Goal: Task Accomplishment & Management: Complete application form

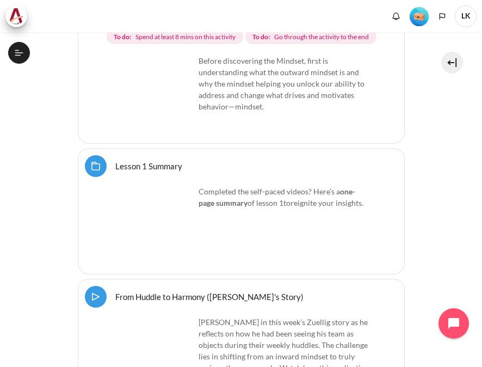
scroll to position [653, 0]
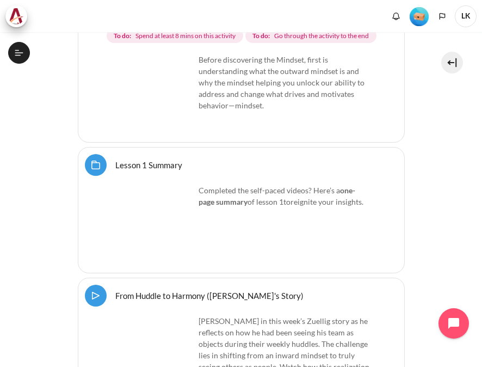
click at [15, 55] on icon at bounding box center [19, 53] width 10 height 10
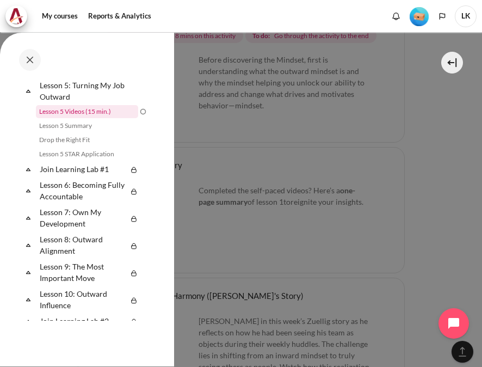
scroll to position [476, 0]
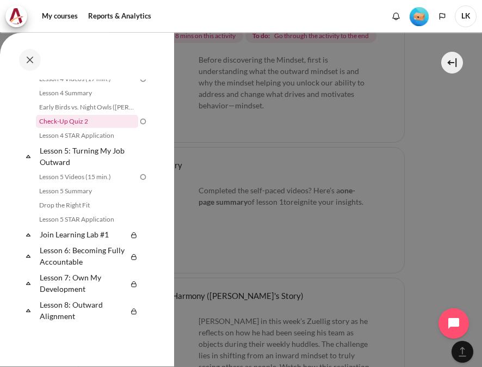
click at [87, 120] on link "Check-Up Quiz 2" at bounding box center [87, 121] width 102 height 13
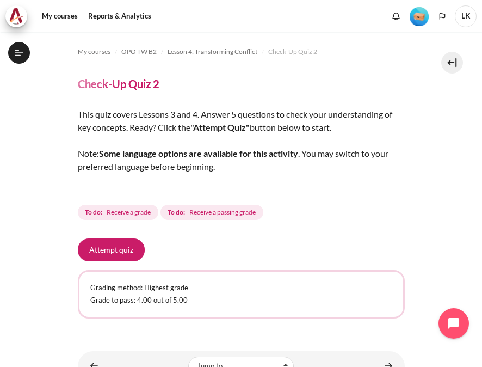
scroll to position [386, 0]
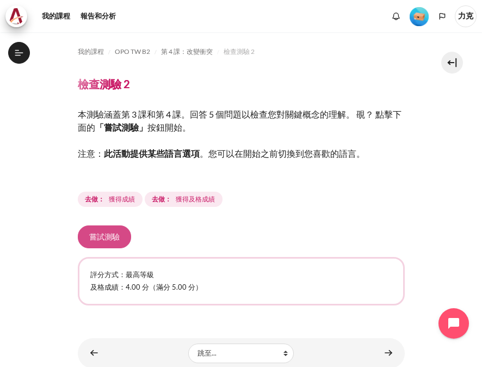
click at [113, 240] on button "嘗試測驗" at bounding box center [104, 236] width 53 height 23
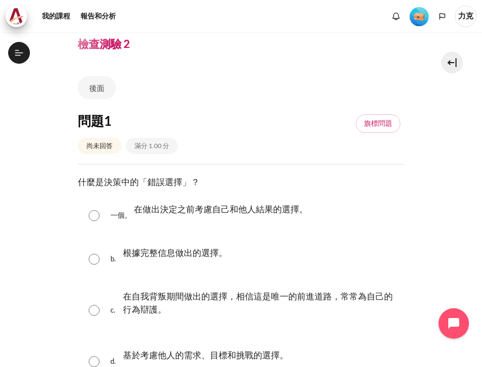
scroll to position [54, 0]
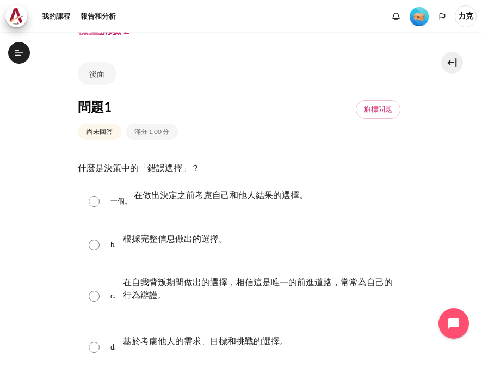
click at [102, 297] on div "c. 在自我背叛期間做出的選擇，相信這是唯一的前進道路，常常為自己的行為辯護。" at bounding box center [241, 296] width 327 height 57
click at [96, 296] on input "內容" at bounding box center [94, 295] width 11 height 11
radio input "true"
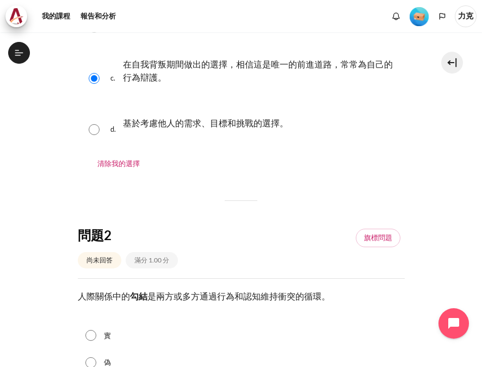
scroll to position [326, 0]
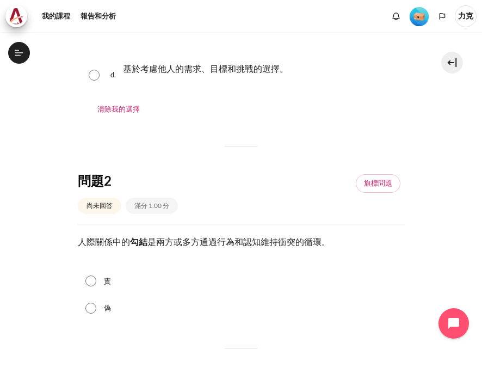
click at [94, 283] on input "實" at bounding box center [90, 280] width 11 height 11
radio input "true"
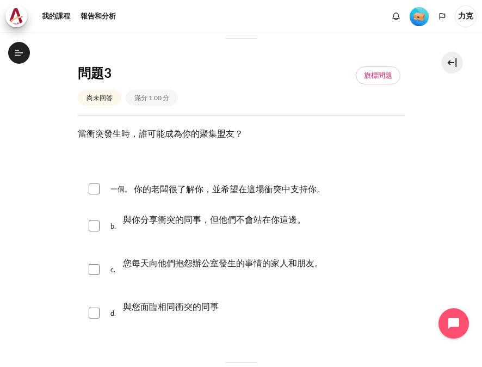
scroll to position [653, 0]
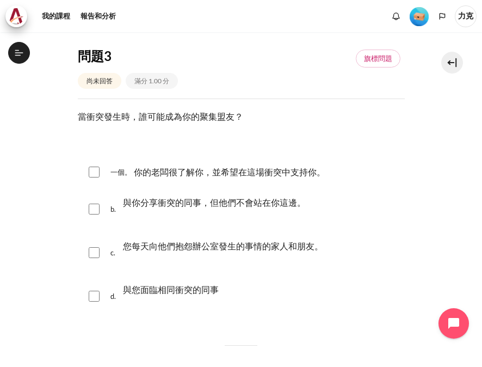
click at [101, 172] on div "一個。 你的老闆很了解你，並希望在這場衝突中支持你。" at bounding box center [241, 172] width 327 height 28
click at [97, 174] on input "內容" at bounding box center [94, 171] width 11 height 11
checkbox input "true"
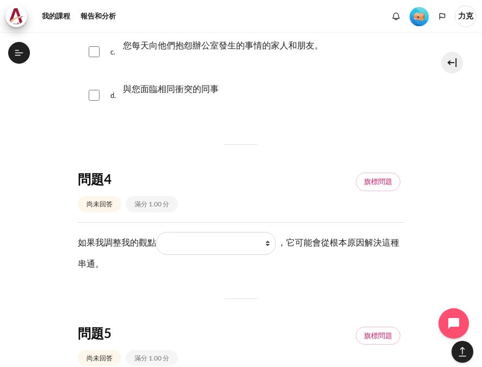
scroll to position [870, 0]
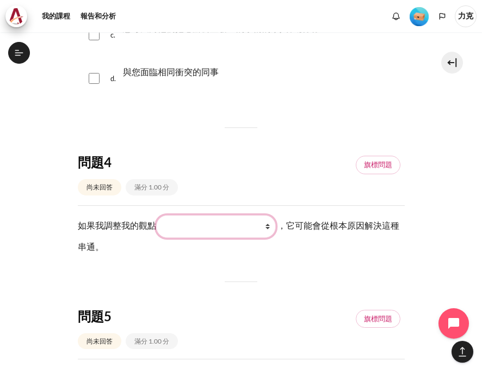
click at [268, 227] on select "我做了什麼 （我做了什麼） 他們所看到和感受到的（他們看到什麼） 我對他們所做的事情的所見所感 （我看到什麼） 他們做什麼 （他們做了什麼）" at bounding box center [216, 226] width 120 height 23
select select "2"
click at [156, 215] on select "我做了什麼 （我做了什麼） 他們所看到和感受到的（他們看到什麼） 我對他們所做的事情的所見所感 （我看到什麼） 他們做什麼 （他們做了什麼）" at bounding box center [216, 226] width 120 height 23
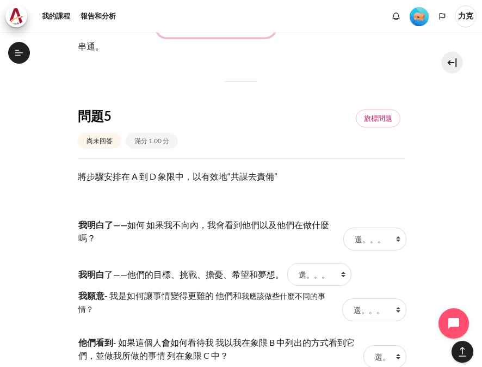
scroll to position [1088, 0]
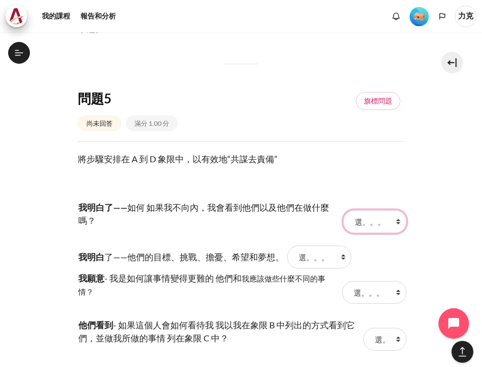
click at [393, 224] on select "選。。。 C 一個 B D" at bounding box center [374, 221] width 63 height 23
click at [165, 224] on p "我明白了—— 如何 如果我不向內，我會看到他們以及他們在做什麼嗎？" at bounding box center [209, 214] width 262 height 26
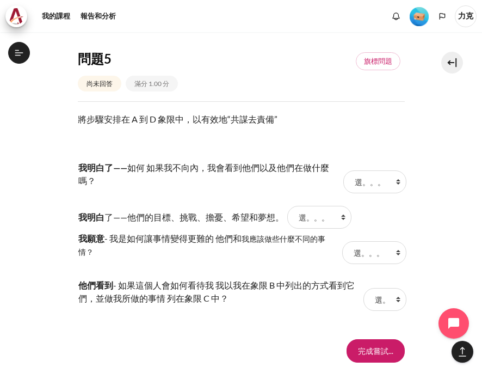
scroll to position [1142, 0]
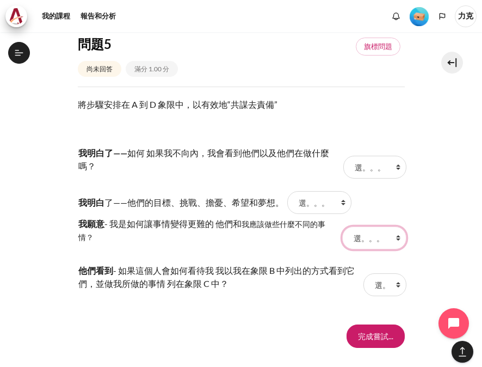
click at [390, 237] on select "選。。。 C 一個 B D" at bounding box center [374, 237] width 64 height 23
click at [254, 236] on p "我願意 - 我是如何讓事情變得更難的 他們和 我應該做些什麼不同的事情？" at bounding box center [208, 230] width 261 height 26
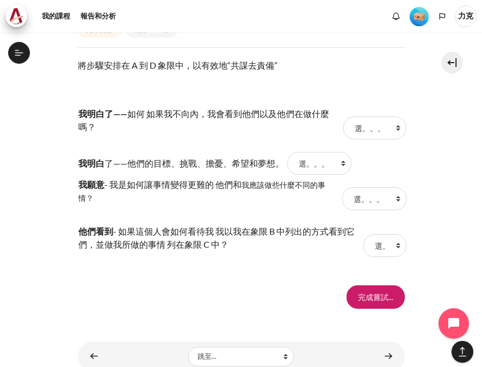
scroll to position [1197, 0]
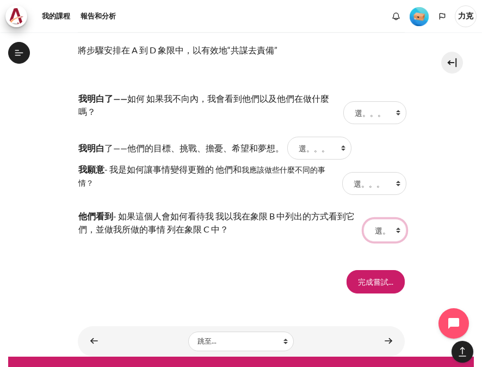
click at [390, 229] on select "選。。。 C 一個 B D" at bounding box center [384, 230] width 42 height 23
select select "4"
click at [363, 219] on select "選。。。 C 一個 B D" at bounding box center [384, 230] width 42 height 23
click at [389, 179] on select "選。。。 C 一個 B D" at bounding box center [374, 183] width 64 height 23
select select "1"
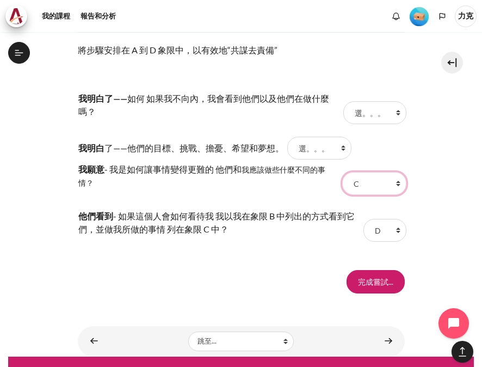
click at [342, 172] on select "選。。。 C 一個 B D" at bounding box center [374, 183] width 64 height 23
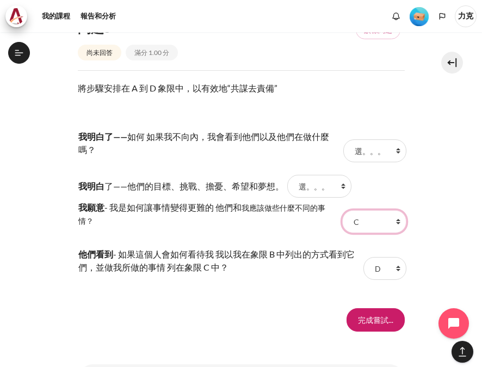
scroll to position [1142, 0]
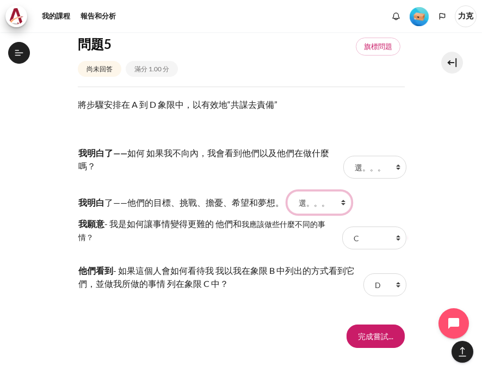
click at [336, 200] on select "選。。。 C 一個 B D" at bounding box center [319, 202] width 64 height 23
select select "3"
click at [287, 191] on select "選。。。 C 一個 B D" at bounding box center [319, 202] width 64 height 23
click at [393, 169] on select "選。。。 C 一個 B D" at bounding box center [374, 167] width 63 height 23
select select "2"
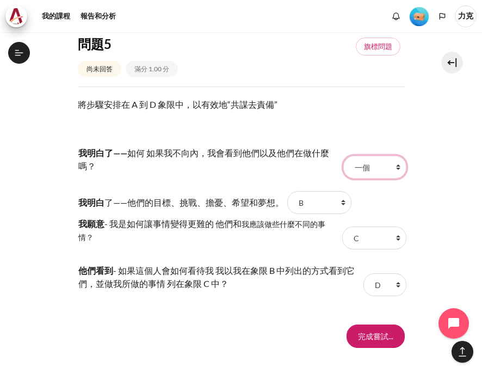
click at [343, 156] on select "選。。。 C 一個 B D" at bounding box center [374, 167] width 63 height 23
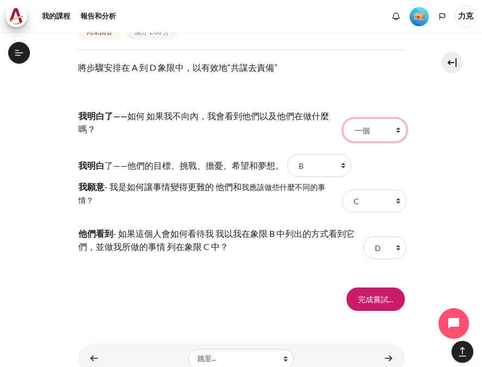
scroll to position [1220, 0]
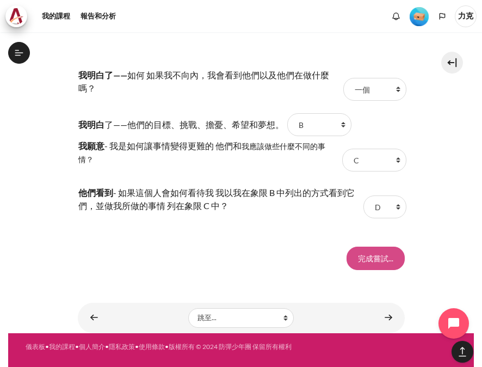
click at [359, 258] on input "Finish attempt ..." at bounding box center [375, 257] width 58 height 23
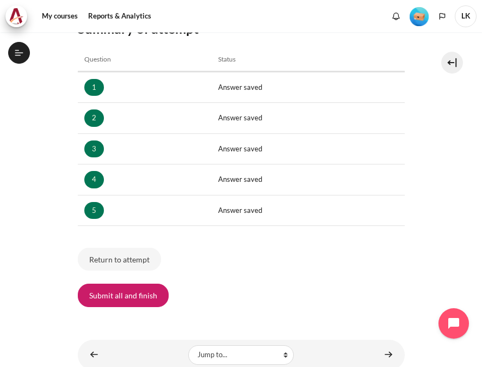
scroll to position [200, 0]
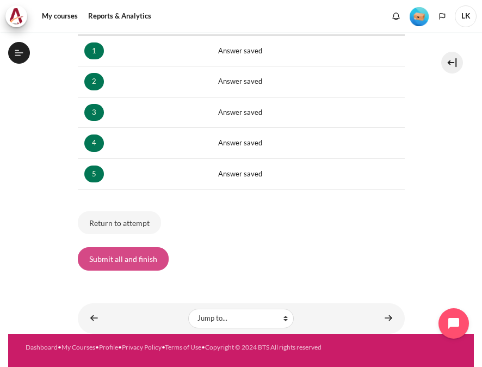
click at [137, 255] on button "Submit all and finish" at bounding box center [123, 258] width 91 height 23
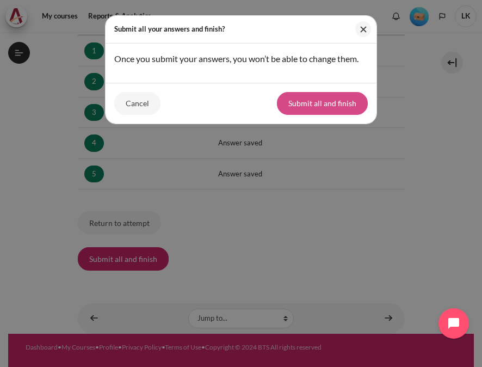
click at [308, 101] on button "Submit all and finish" at bounding box center [322, 103] width 91 height 23
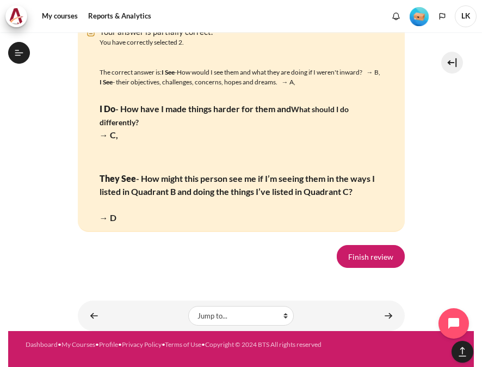
scroll to position [2394, 0]
click at [358, 256] on link "Finish review" at bounding box center [371, 256] width 68 height 23
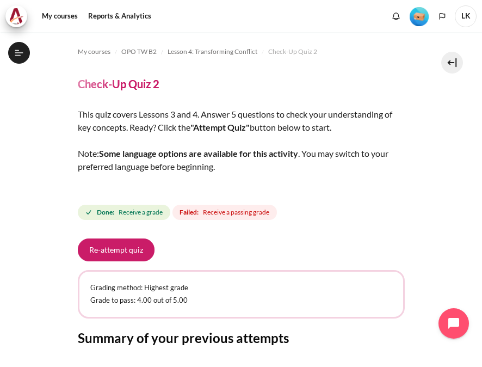
click at [18, 54] on icon at bounding box center [19, 53] width 10 height 10
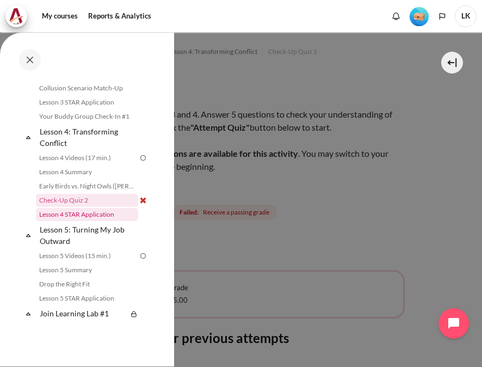
click at [96, 217] on link "Lesson 4 STAR Application" at bounding box center [87, 214] width 102 height 13
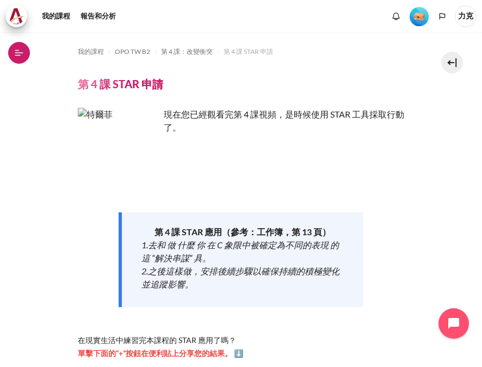
click at [20, 49] on icon at bounding box center [19, 53] width 10 height 10
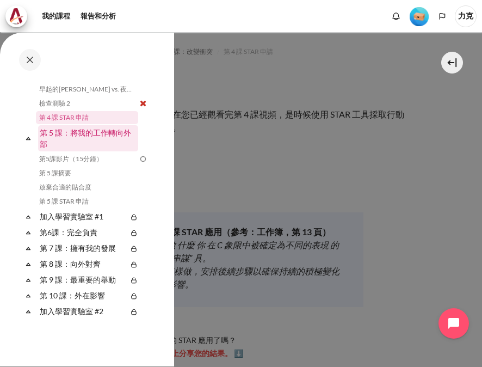
scroll to position [443, 0]
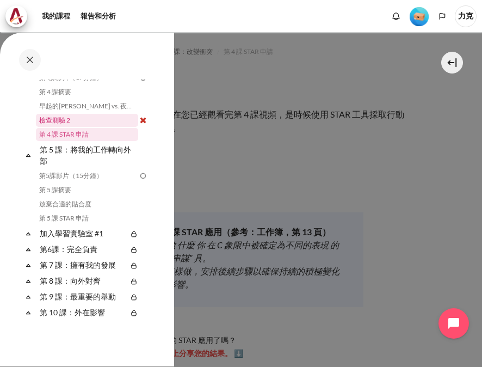
click at [58, 121] on link "檢查測驗 2" at bounding box center [87, 120] width 102 height 13
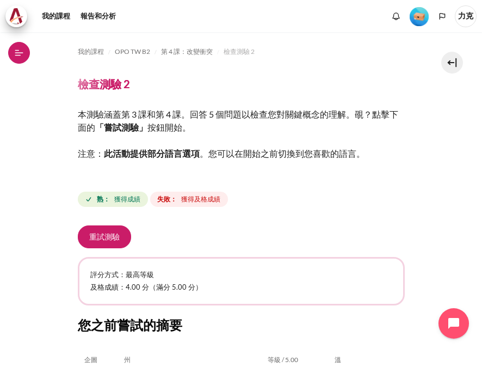
click at [14, 58] on button "公開課程索引" at bounding box center [19, 53] width 22 height 22
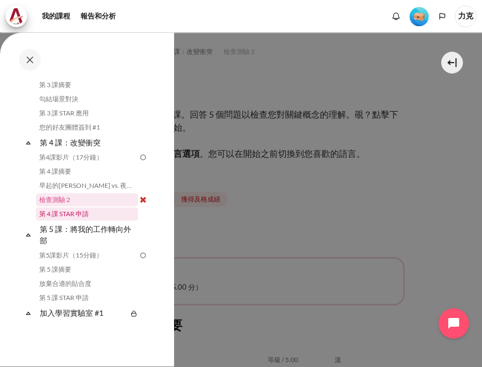
click at [74, 214] on link "第 4 課 STAR 申請" at bounding box center [87, 213] width 102 height 13
